Goal: Find specific page/section: Find specific page/section

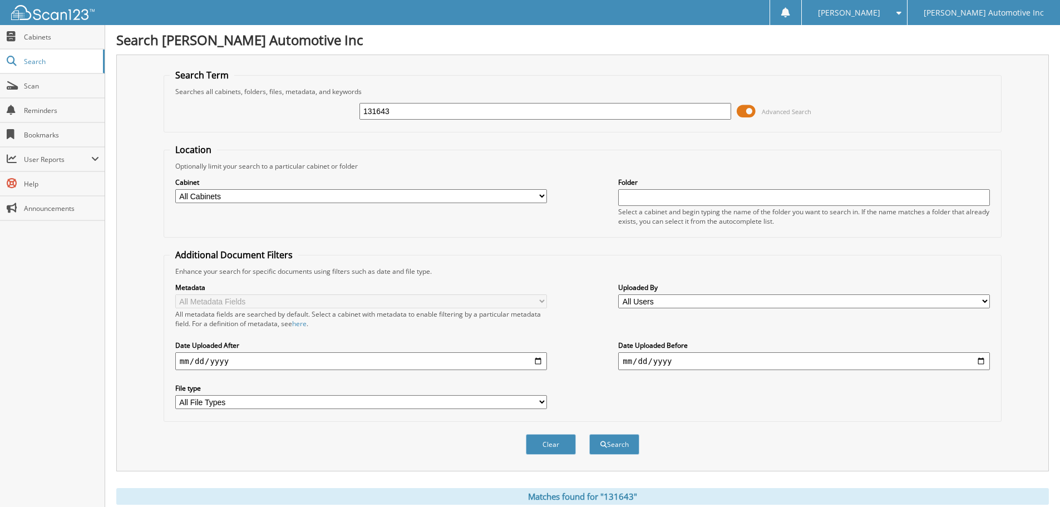
drag, startPoint x: 454, startPoint y: 112, endPoint x: 299, endPoint y: 110, distance: 154.7
click at [299, 110] on div "131643 Advanced Search" at bounding box center [583, 111] width 826 height 30
type input "169292"
click at [589, 434] on button "Search" at bounding box center [614, 444] width 50 height 21
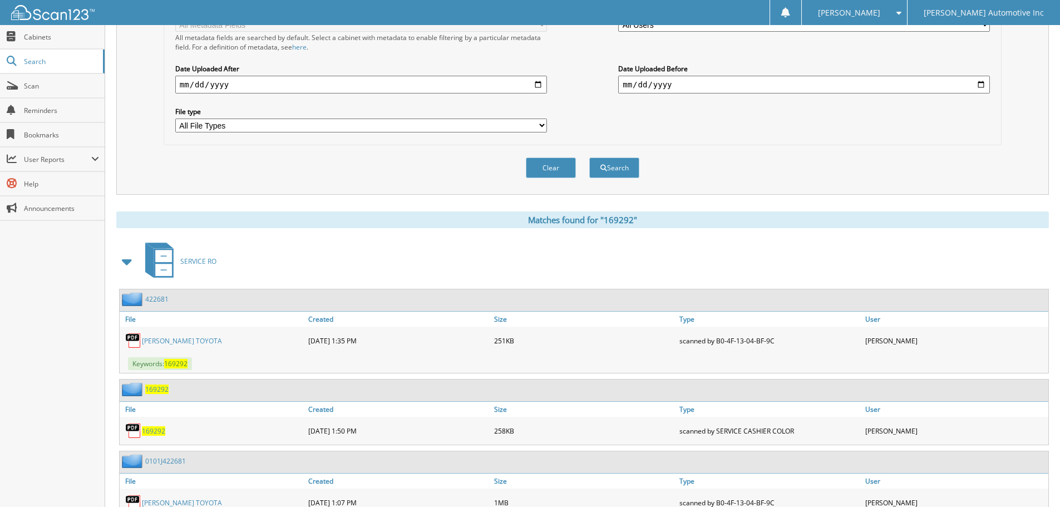
scroll to position [339, 0]
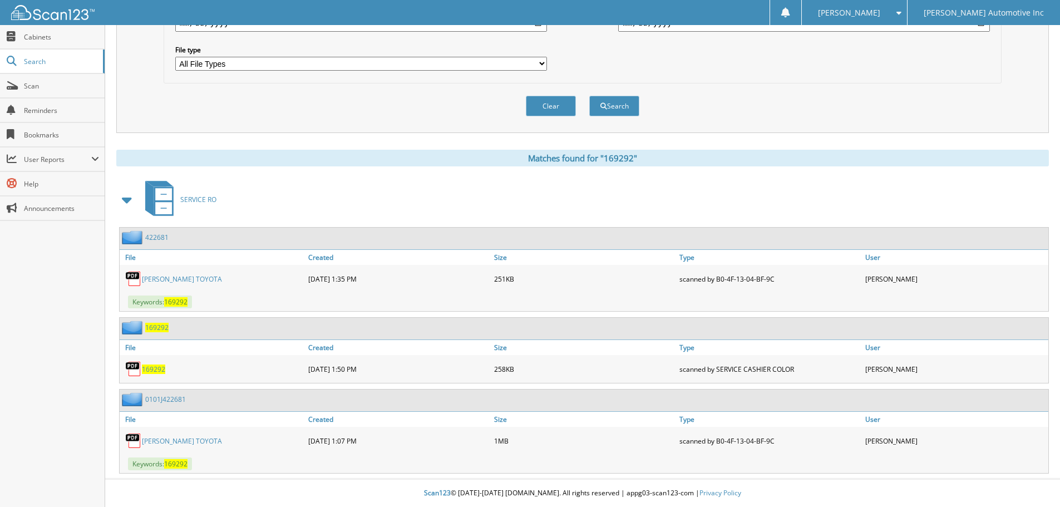
click at [184, 276] on link "[PERSON_NAME] TOYOTA" at bounding box center [182, 278] width 80 height 9
click at [168, 436] on link "[PERSON_NAME] TOYOTA" at bounding box center [182, 440] width 80 height 9
